Goal: Task Accomplishment & Management: Complete application form

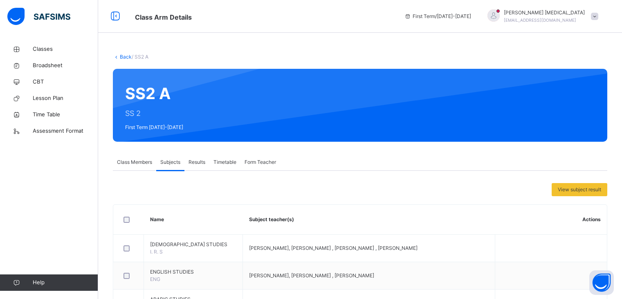
scroll to position [416, 0]
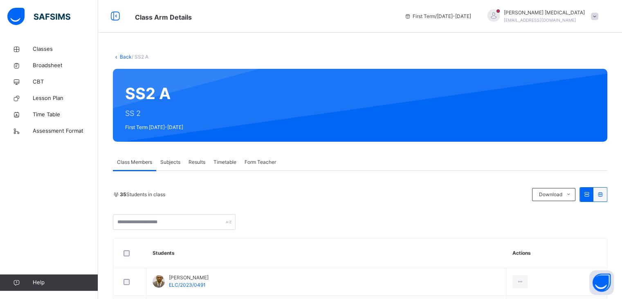
click at [165, 161] on span "Subjects" at bounding box center [170, 161] width 20 height 7
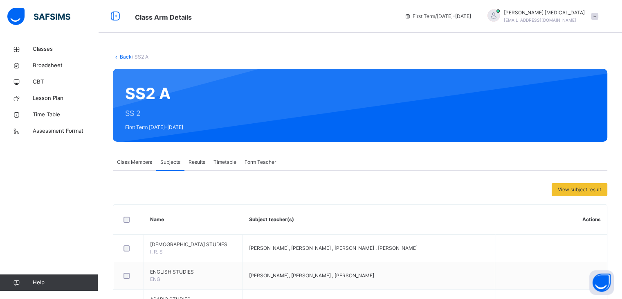
click at [276, 225] on th "Subject teacher(s)" at bounding box center [369, 220] width 252 height 30
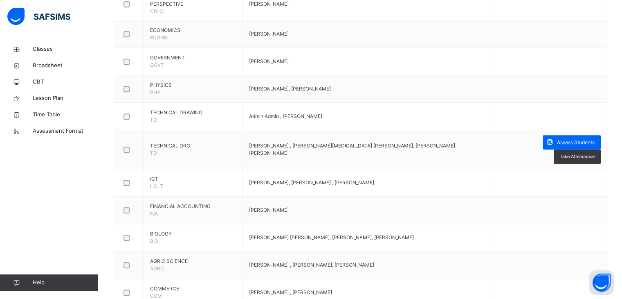
scroll to position [465, 0]
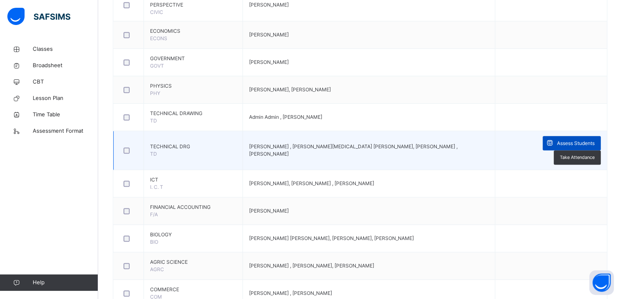
click at [568, 142] on span "Assess Students" at bounding box center [576, 143] width 38 height 7
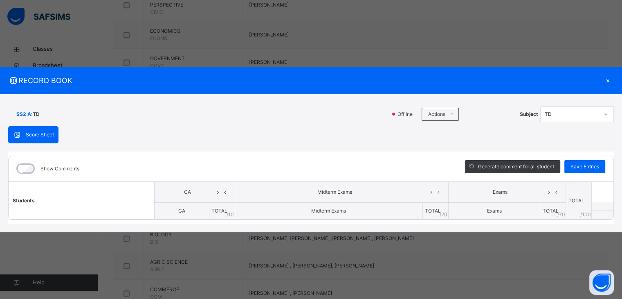
click at [608, 82] on div "×" at bounding box center [608, 80] width 12 height 11
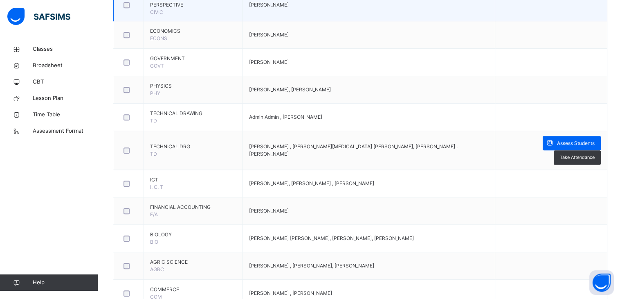
scroll to position [0, 0]
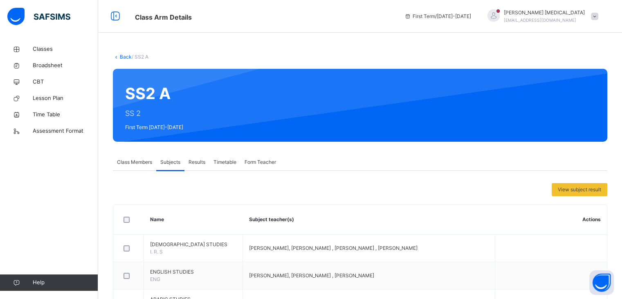
click at [123, 54] on link "Back" at bounding box center [126, 57] width 12 height 6
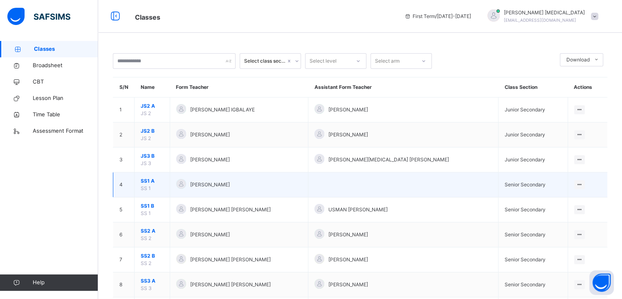
click at [151, 178] on span "SS1 A" at bounding box center [152, 180] width 23 height 7
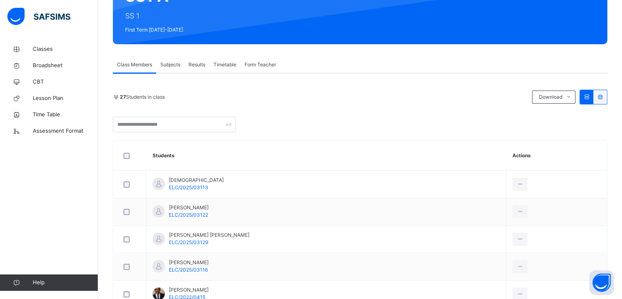
scroll to position [93, 0]
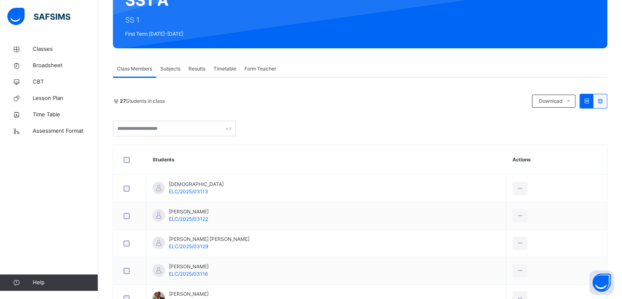
click at [173, 65] on span "Subjects" at bounding box center [170, 68] width 20 height 7
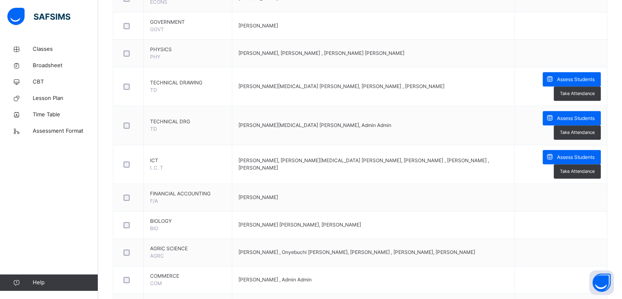
scroll to position [505, 0]
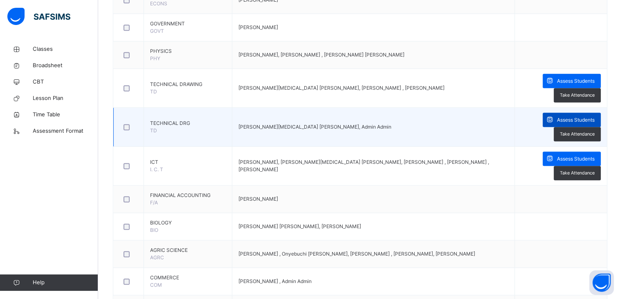
click at [571, 116] on span "Assess Students" at bounding box center [576, 119] width 38 height 7
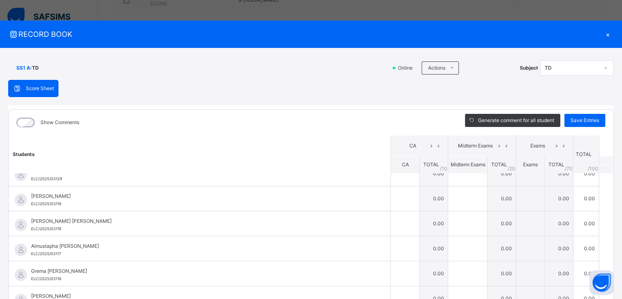
scroll to position [82, 0]
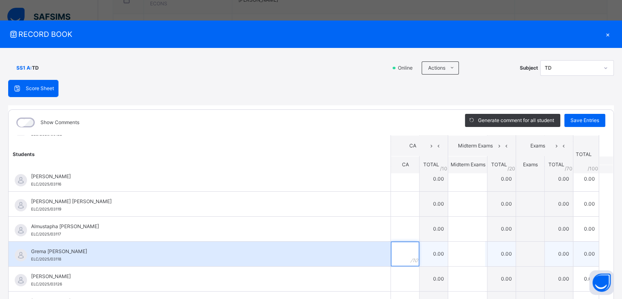
click at [391, 252] on input "text" at bounding box center [405, 253] width 28 height 25
type input "**"
click at [458, 253] on input "text" at bounding box center [466, 253] width 37 height 25
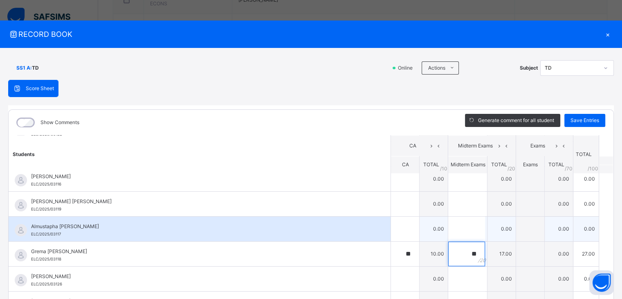
type input "**"
click at [399, 229] on div at bounding box center [405, 228] width 28 height 25
type input "*"
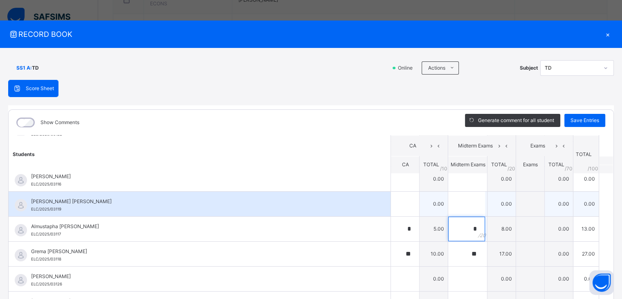
type input "*"
click at [394, 213] on input "text" at bounding box center [405, 203] width 28 height 25
click at [404, 201] on div at bounding box center [405, 203] width 28 height 25
click at [402, 205] on div at bounding box center [405, 203] width 28 height 25
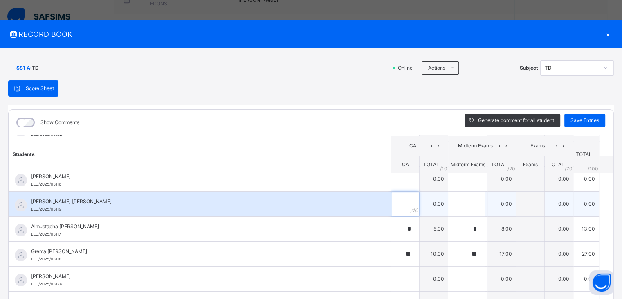
click at [391, 210] on input "text" at bounding box center [405, 203] width 28 height 25
type input "*"
click at [458, 213] on input "text" at bounding box center [466, 203] width 37 height 25
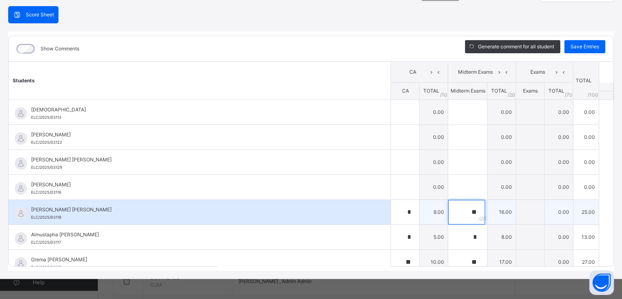
scroll to position [0, 0]
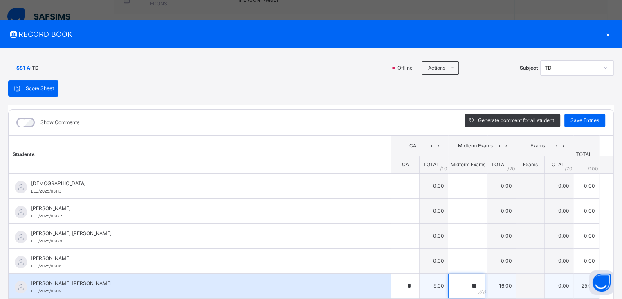
type input "**"
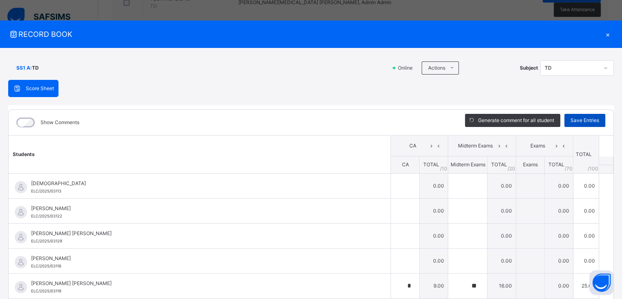
click at [574, 119] on span "Save Entries" at bounding box center [585, 120] width 29 height 7
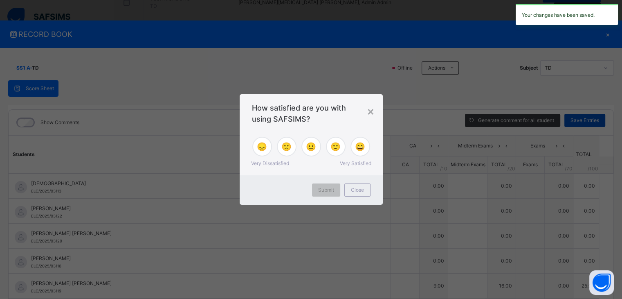
type input "*"
type input "**"
type input "*"
type input "**"
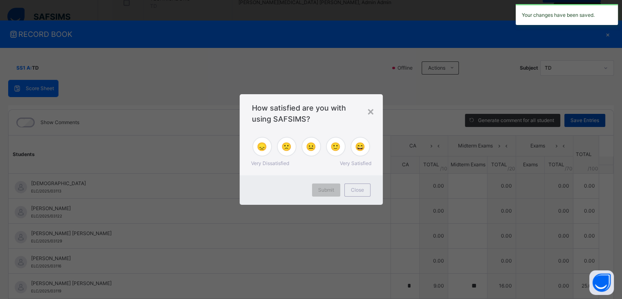
type input "**"
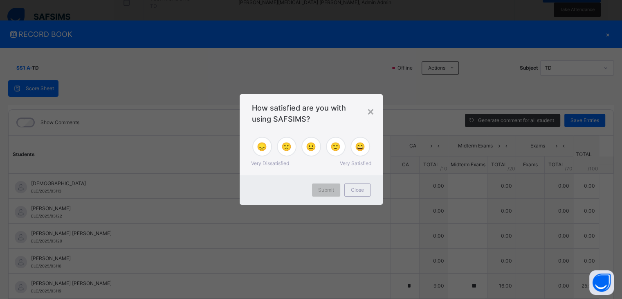
click at [257, 154] on div "😞" at bounding box center [262, 147] width 20 height 20
click at [328, 189] on span "Submit" at bounding box center [326, 189] width 16 height 7
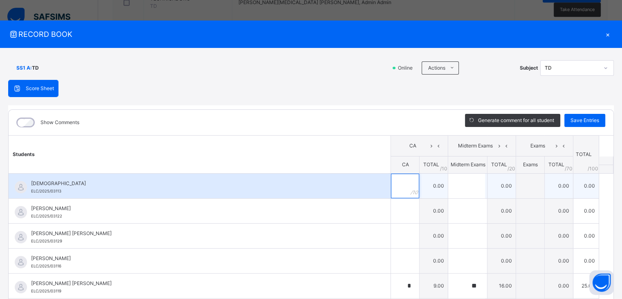
click at [397, 185] on div at bounding box center [405, 185] width 28 height 25
type input "*"
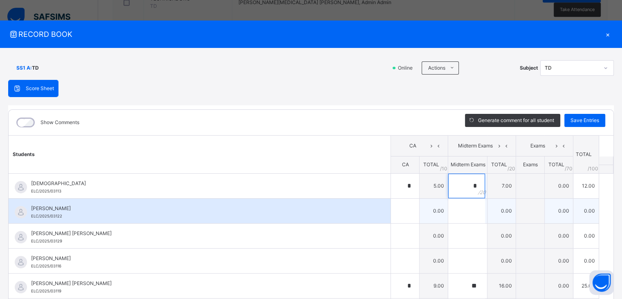
type input "*"
drag, startPoint x: 393, startPoint y: 201, endPoint x: 390, endPoint y: 213, distance: 12.7
click at [391, 213] on input "text" at bounding box center [405, 210] width 28 height 25
type input "**"
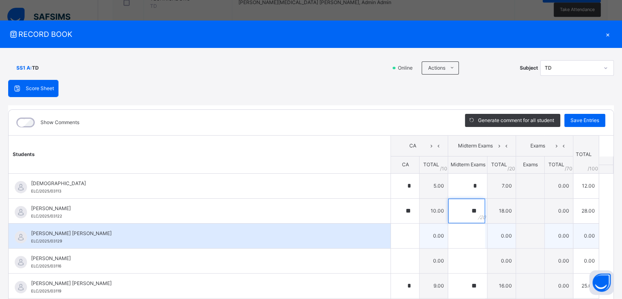
type input "**"
click at [397, 238] on input "text" at bounding box center [405, 235] width 28 height 25
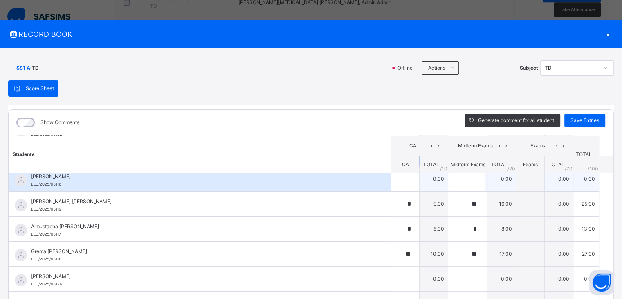
scroll to position [82, 0]
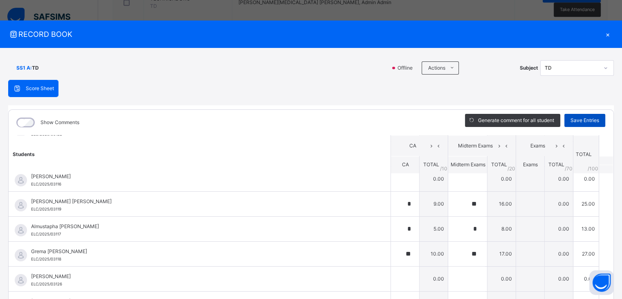
click at [579, 120] on span "Save Entries" at bounding box center [585, 120] width 29 height 7
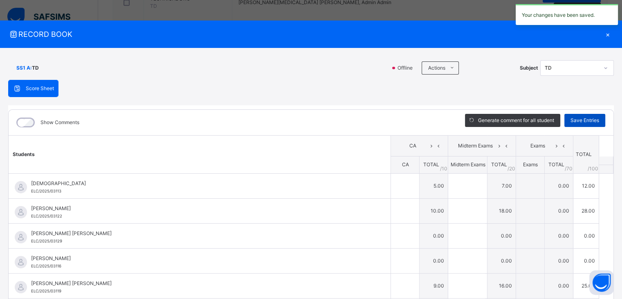
type input "*"
type input "**"
type input "*"
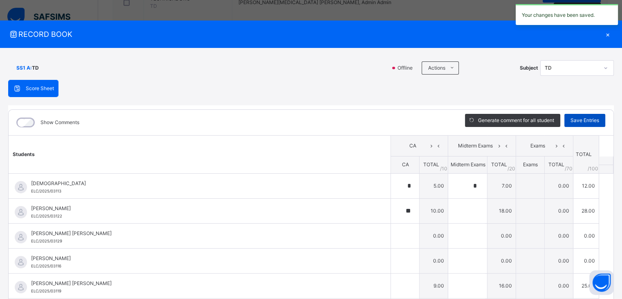
type input "**"
type input "*"
type input "**"
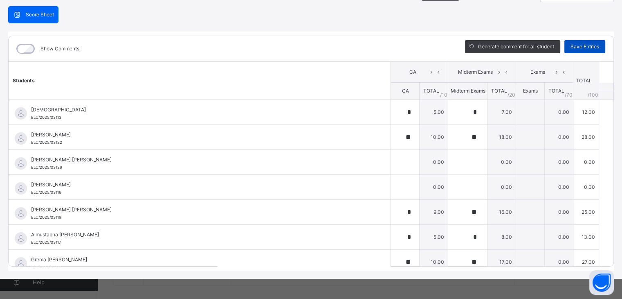
scroll to position [0, 0]
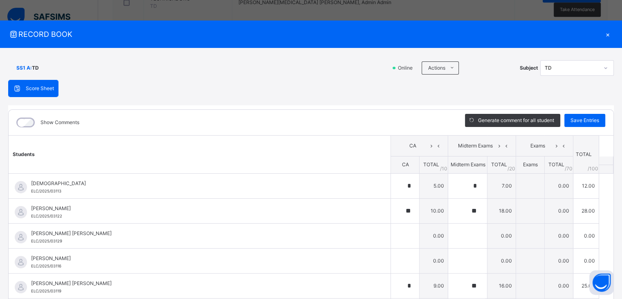
click at [602, 36] on div "×" at bounding box center [608, 34] width 12 height 11
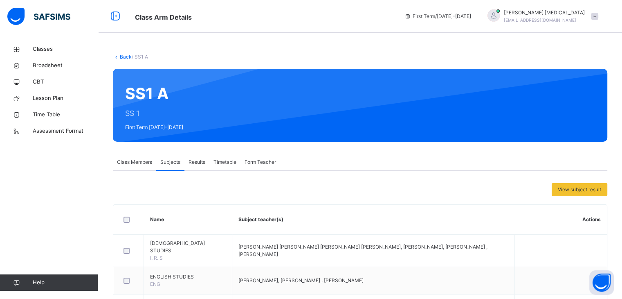
click at [121, 56] on link "Back" at bounding box center [126, 57] width 12 height 6
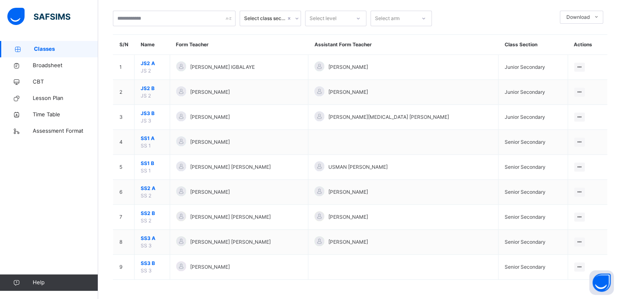
scroll to position [43, 0]
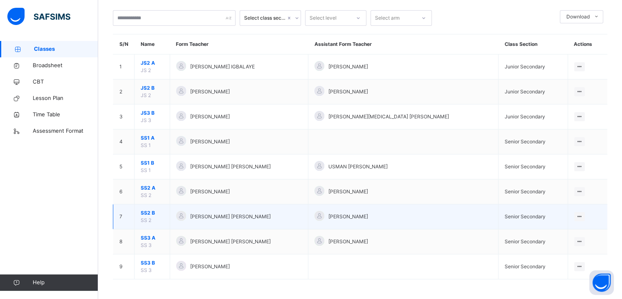
click at [580, 210] on td "View Class" at bounding box center [588, 216] width 40 height 25
click at [577, 215] on icon at bounding box center [580, 216] width 7 height 6
click at [564, 233] on div "View Class" at bounding box center [568, 233] width 25 height 8
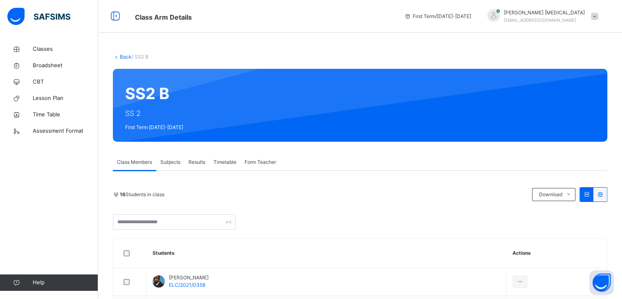
click at [174, 166] on div "Subjects" at bounding box center [170, 162] width 28 height 16
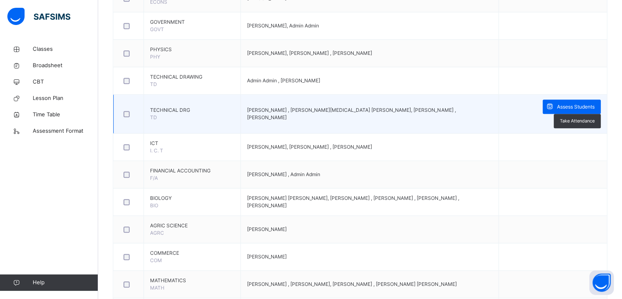
scroll to position [506, 0]
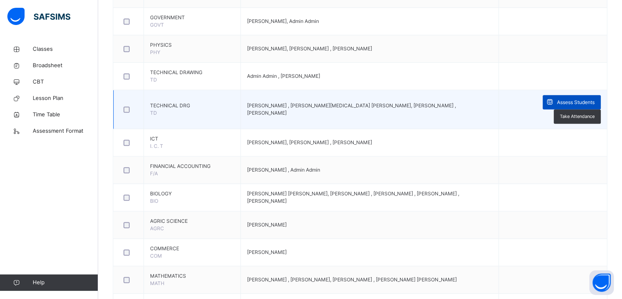
click at [586, 96] on div "Assess Students" at bounding box center [572, 102] width 58 height 14
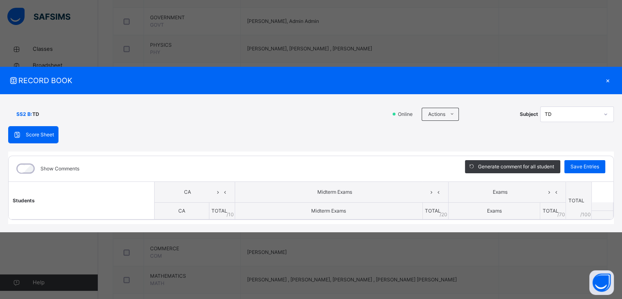
click at [610, 81] on div "×" at bounding box center [608, 80] width 12 height 11
